Goal: Task Accomplishment & Management: Manage account settings

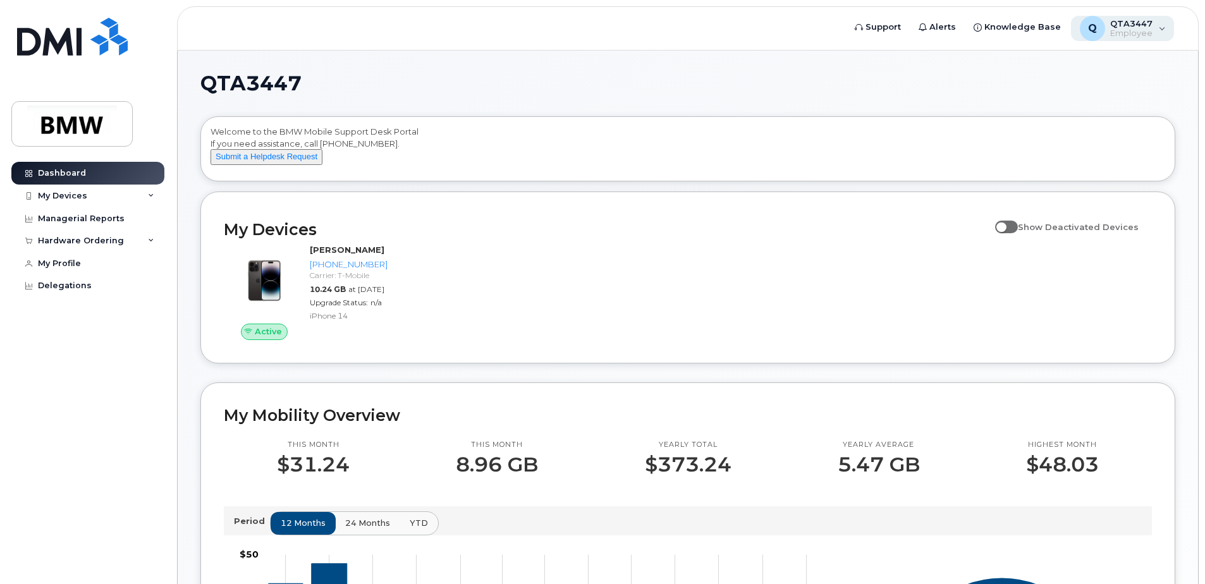
click at [1138, 22] on span "QTA3447" at bounding box center [1131, 23] width 42 height 10
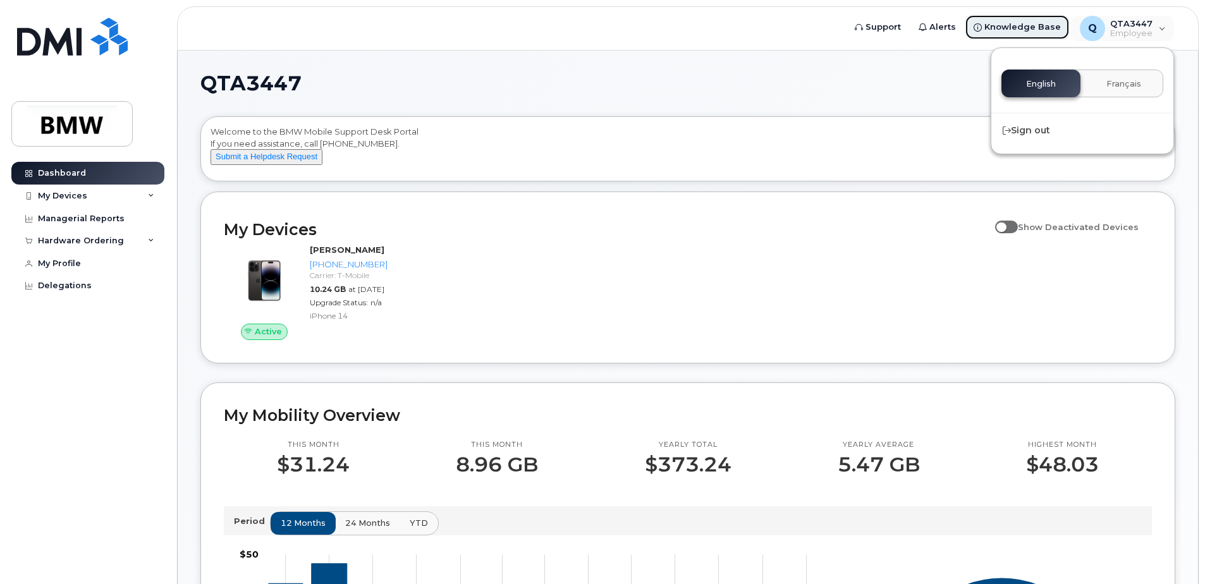
click at [1021, 24] on span "Knowledge Base" at bounding box center [1022, 27] width 76 height 13
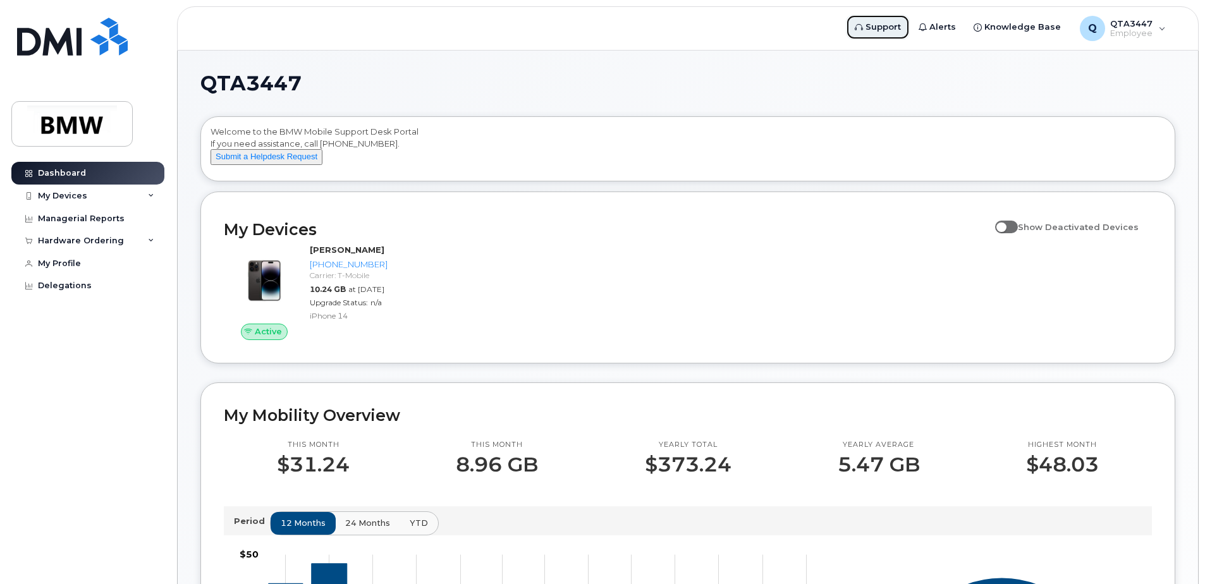
click at [874, 24] on link "Support" at bounding box center [878, 27] width 64 height 25
click at [149, 192] on div "My Devices" at bounding box center [87, 196] width 153 height 23
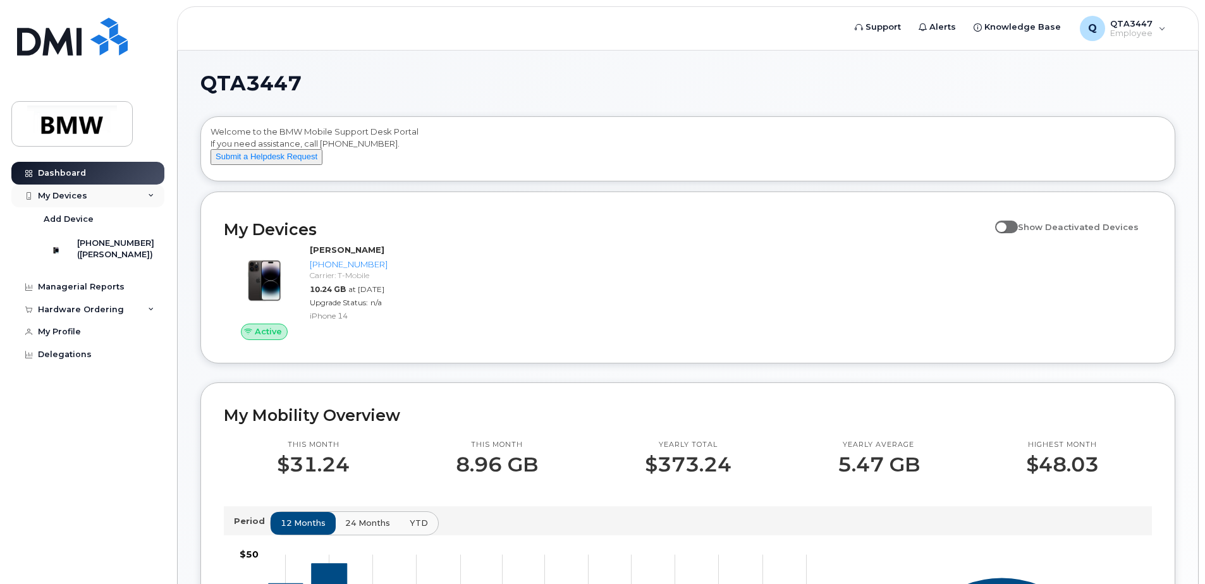
click at [149, 192] on div "My Devices" at bounding box center [87, 196] width 153 height 23
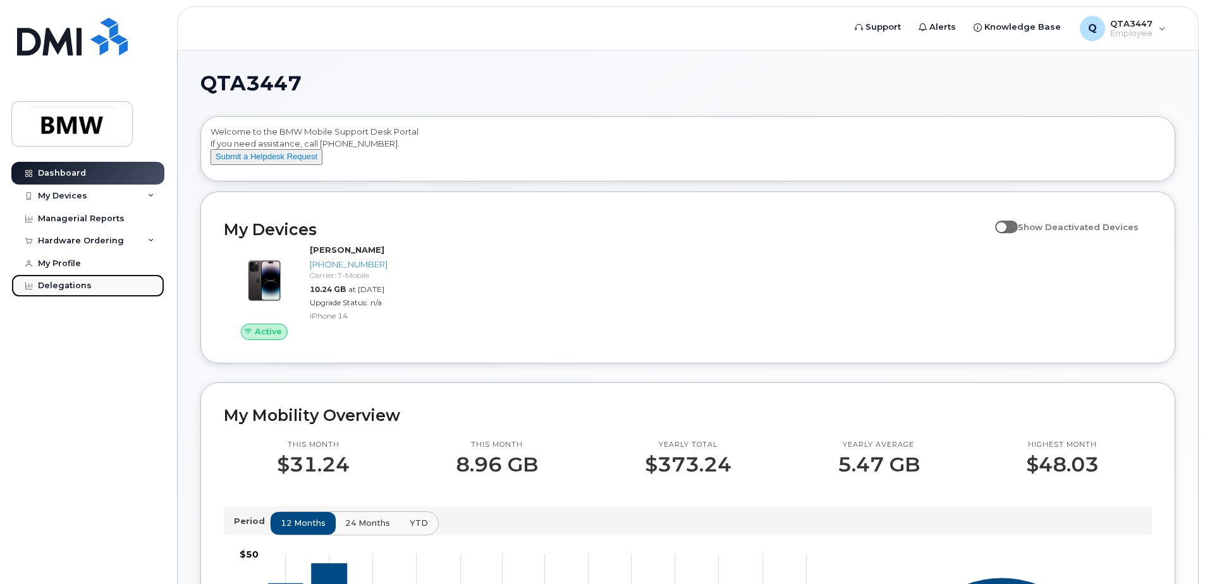
click at [54, 286] on div "Delegations" at bounding box center [65, 286] width 54 height 10
